Goal: Information Seeking & Learning: Learn about a topic

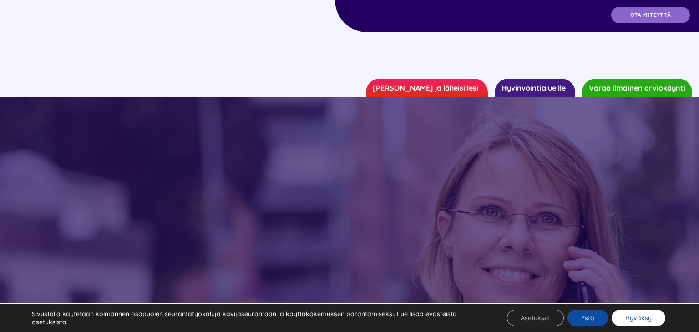
click at [638, 318] on button "Hyväksy" at bounding box center [639, 318] width 54 height 16
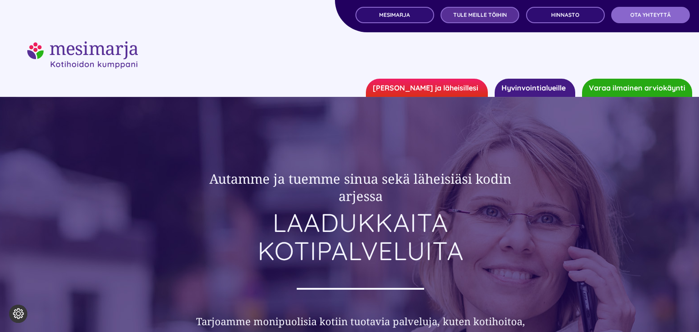
click at [487, 17] on span "TULE MEILLE TÖIHIN" at bounding box center [480, 15] width 54 height 6
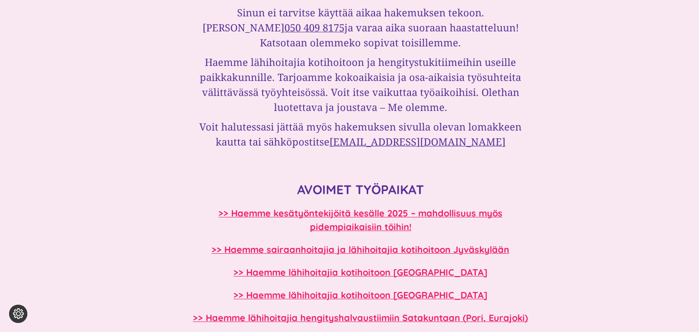
scroll to position [658, 0]
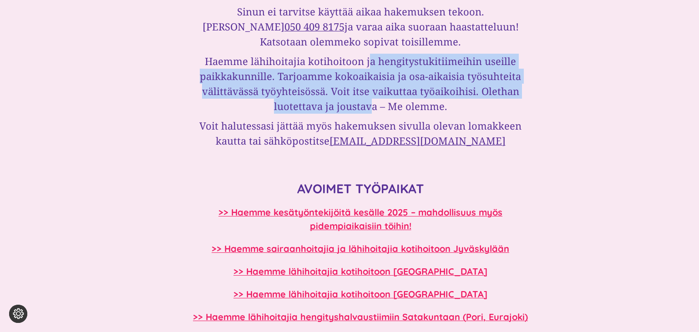
drag, startPoint x: 371, startPoint y: 61, endPoint x: 371, endPoint y: 101, distance: 40.1
click at [371, 101] on h3 "Haemme lähihoitajia kotihoitoon ja hengitystukitiimeihin useille paikkakunnille…" at bounding box center [361, 84] width 350 height 60
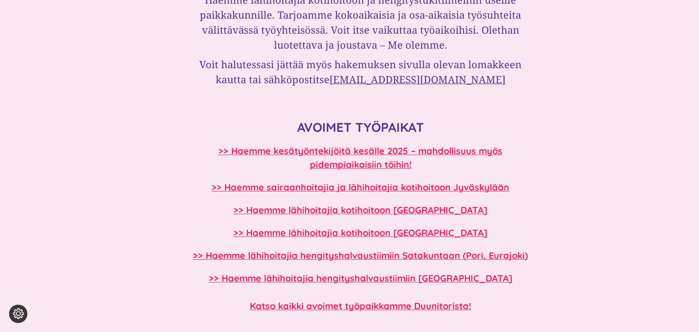
scroll to position [719, 0]
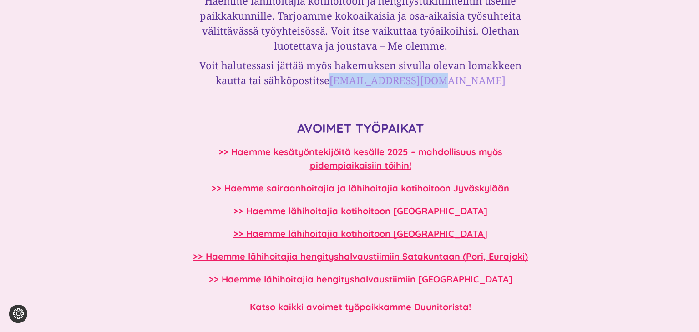
drag, startPoint x: 482, startPoint y: 79, endPoint x: 370, endPoint y: 80, distance: 112.0
click at [370, 80] on h3 "Voit halutessasi jättää myös hakemuksen sivulla olevan lomakkeen kautta tai säh…" at bounding box center [361, 73] width 350 height 30
copy link "[EMAIL_ADDRESS][DOMAIN_NAME]"
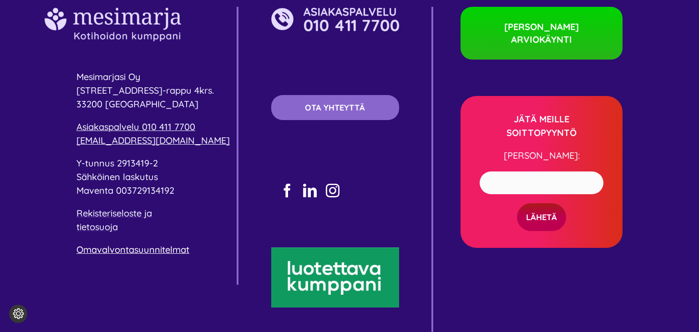
scroll to position [4642, 0]
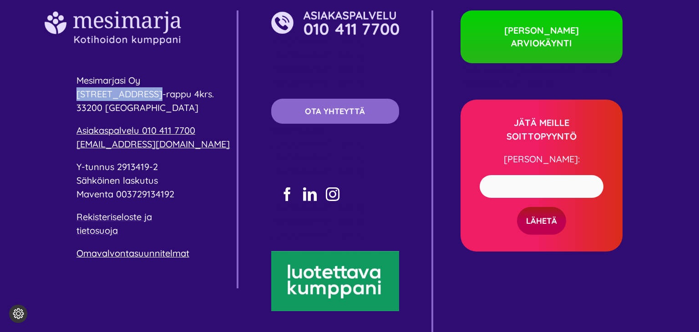
drag, startPoint x: 151, startPoint y: 91, endPoint x: 67, endPoint y: 89, distance: 83.8
click at [67, 89] on div "Mesimarjasi Oy [STREET_ADDRESS]-rappu 4krs. 33200 [GEOGRAPHIC_DATA] Asiakaspalv…" at bounding box center [349, 183] width 699 height 425
copy span "[STREET_ADDRESS]"
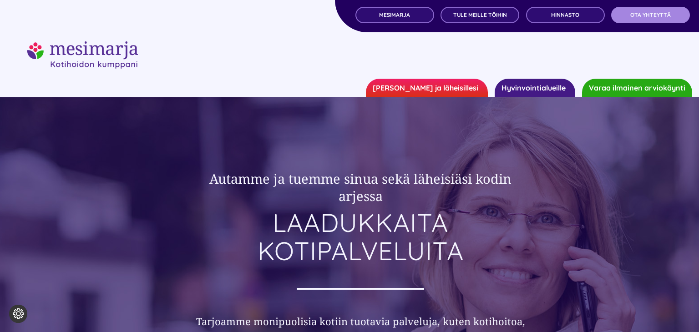
click at [645, 19] on link "OTA YHTEYTTÄ" at bounding box center [650, 15] width 79 height 16
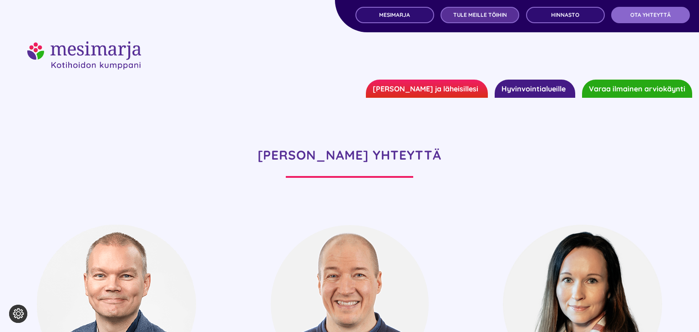
click at [483, 19] on link "TULE MEILLE TÖIHIN" at bounding box center [480, 15] width 79 height 16
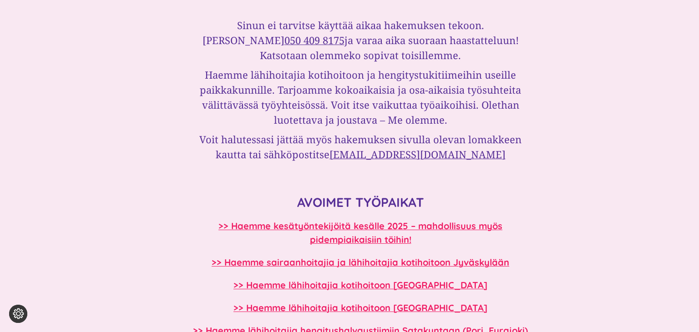
scroll to position [650, 0]
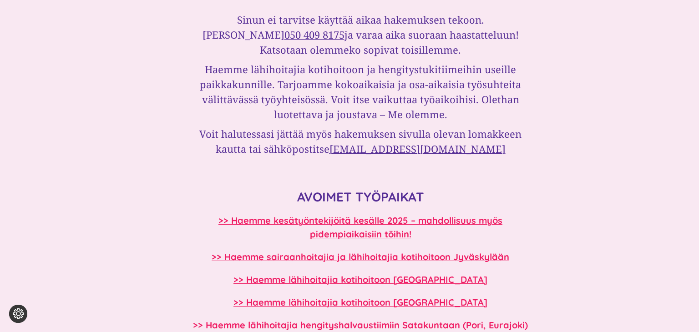
click at [553, 79] on div "Unelmaduunin löytäminen ei ole koskaan ollut näin helppoa HAE OSAKSI MESIMARJA-…" at bounding box center [349, 171] width 546 height 891
click at [540, 79] on div "Unelmaduunin löytäminen ei ole koskaan ollut näin helppoa HAE OSAKSI MESIMARJA-…" at bounding box center [349, 171] width 546 height 891
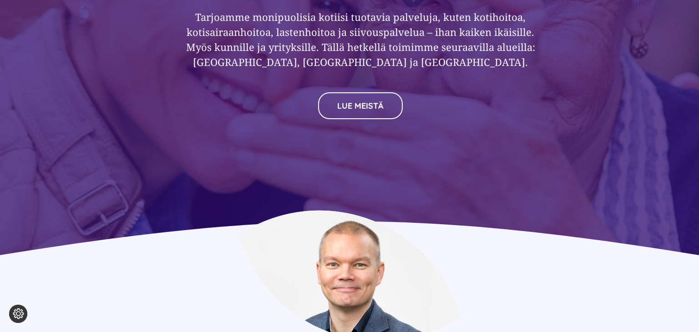
scroll to position [3465, 0]
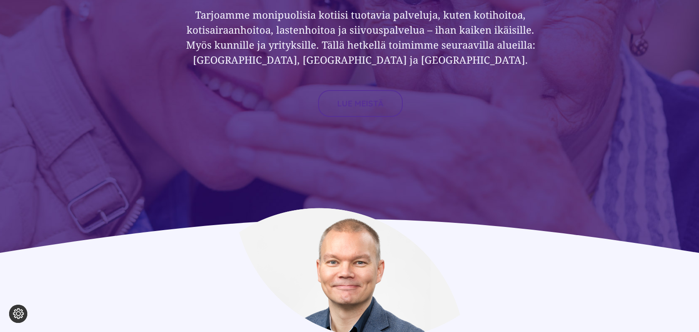
click at [350, 103] on span "LUE MEISTÄ" at bounding box center [360, 104] width 46 height 10
